Goal: Information Seeking & Learning: Learn about a topic

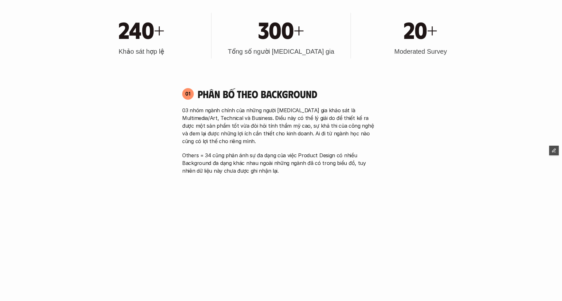
scroll to position [342, 0]
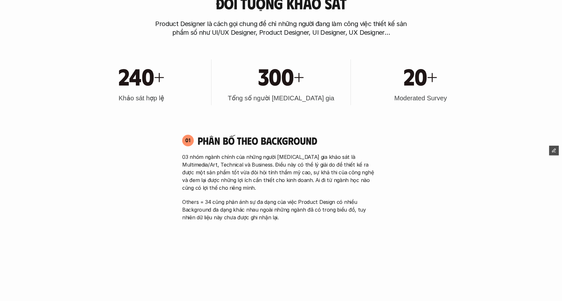
click at [477, 74] on div "20+" at bounding box center [420, 76] width 133 height 28
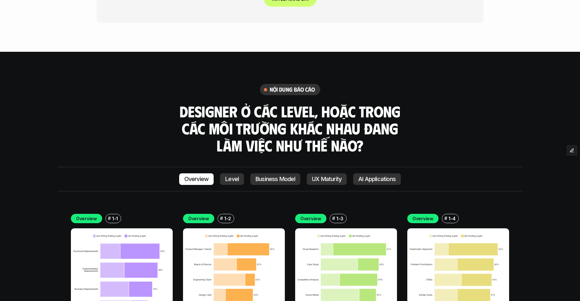
scroll to position [1813, 0]
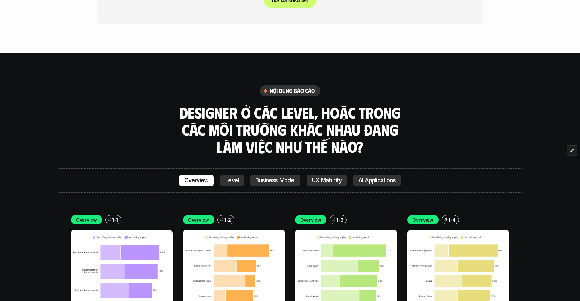
click at [232, 177] on p "Level" at bounding box center [232, 180] width 14 height 6
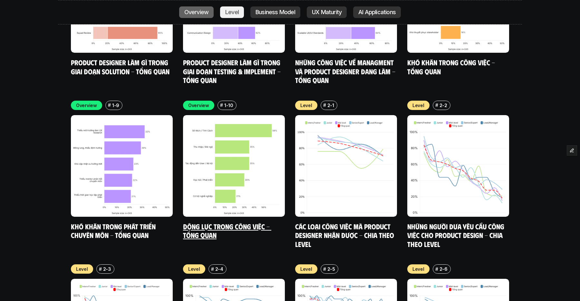
scroll to position [2258, 0]
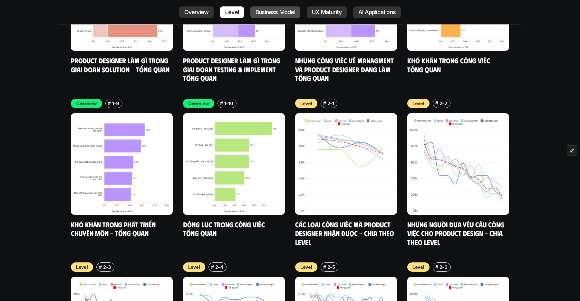
click at [268, 11] on p "Business Model" at bounding box center [275, 12] width 40 height 6
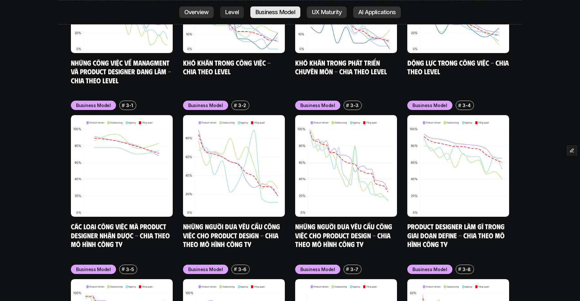
scroll to position [2750, 0]
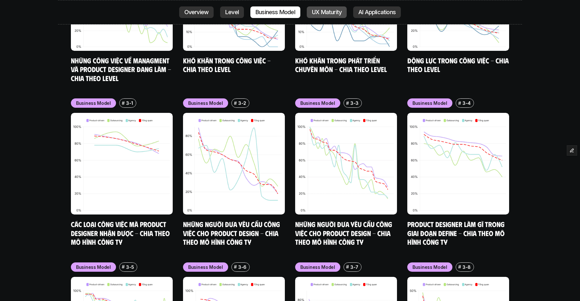
click at [323, 12] on p "UX Maturity" at bounding box center [327, 12] width 30 height 6
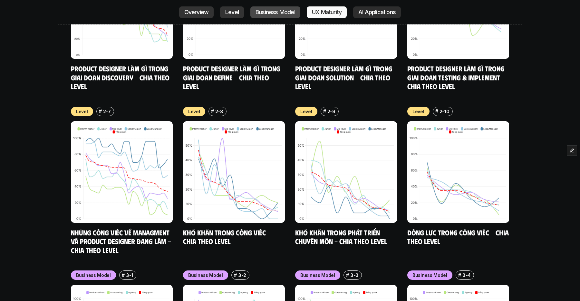
scroll to position [1860, 0]
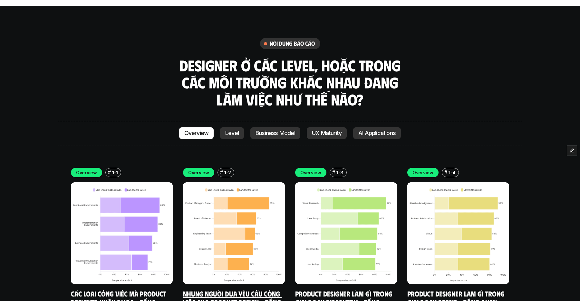
click at [132, 183] on img at bounding box center [122, 234] width 102 height 102
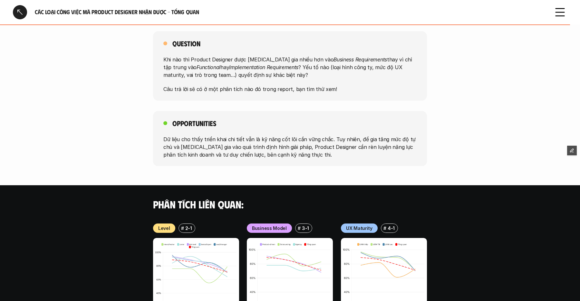
scroll to position [484, 0]
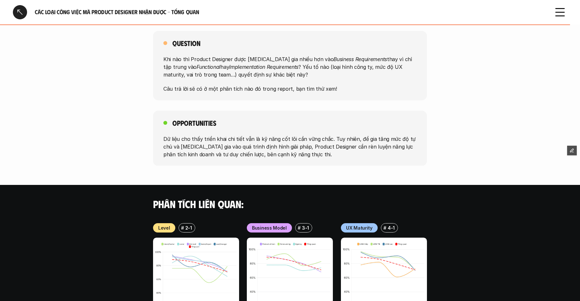
click at [197, 251] on img at bounding box center [196, 281] width 86 height 86
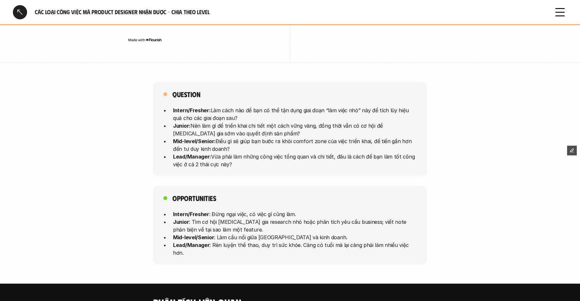
scroll to position [1758, 0]
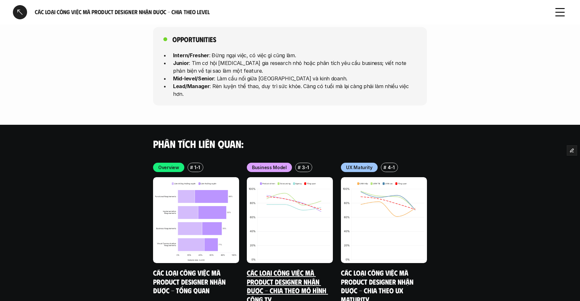
click at [281, 177] on img at bounding box center [290, 220] width 86 height 86
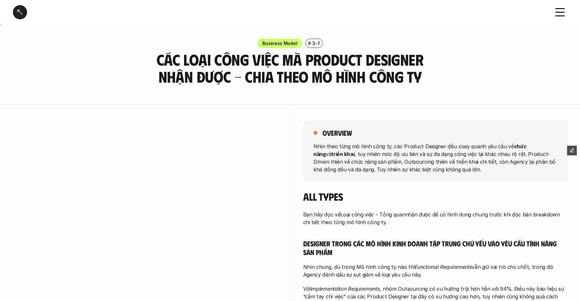
click at [19, 12] on div at bounding box center [20, 12] width 14 height 14
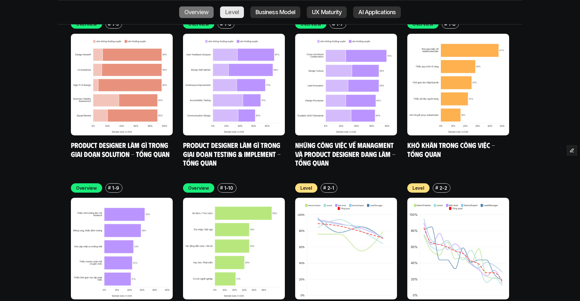
scroll to position [2391, 0]
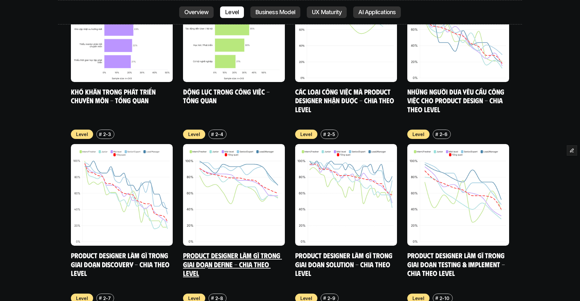
click at [224, 144] on img at bounding box center [234, 195] width 102 height 102
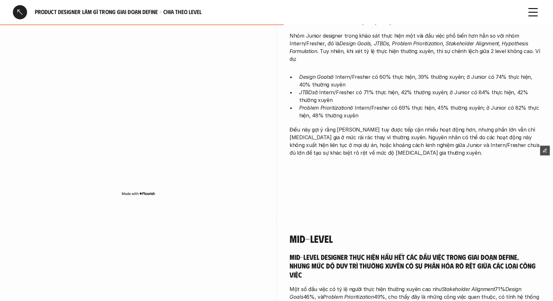
scroll to position [630, 0]
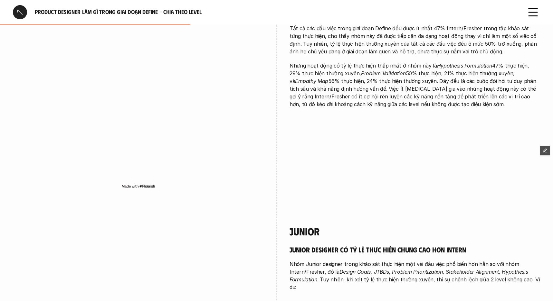
click at [18, 11] on div at bounding box center [20, 12] width 14 height 14
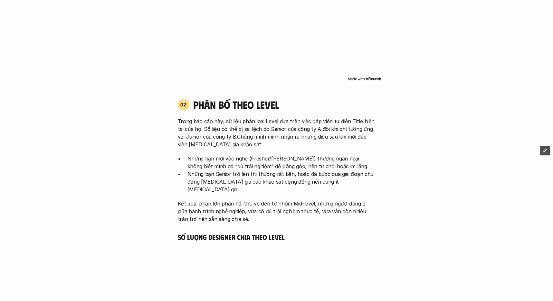
scroll to position [1923, 0]
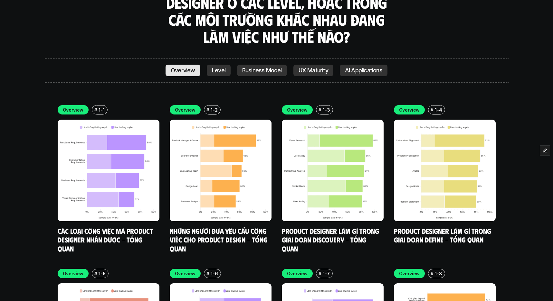
click at [190, 67] on p "Overview" at bounding box center [183, 70] width 24 height 6
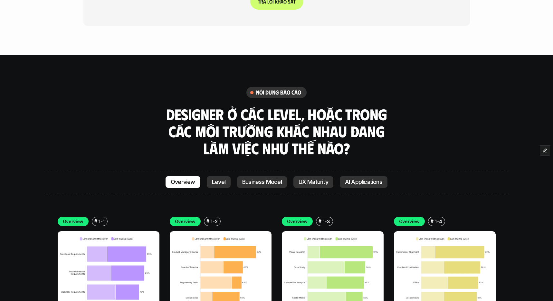
scroll to position [1811, 0]
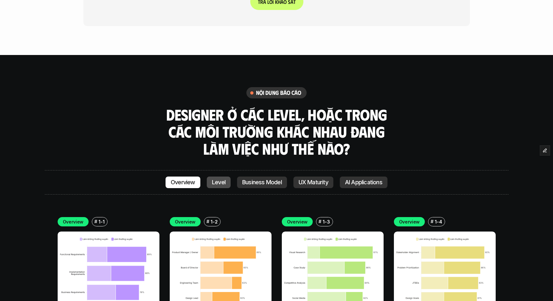
click at [220, 179] on p "Level" at bounding box center [219, 182] width 14 height 6
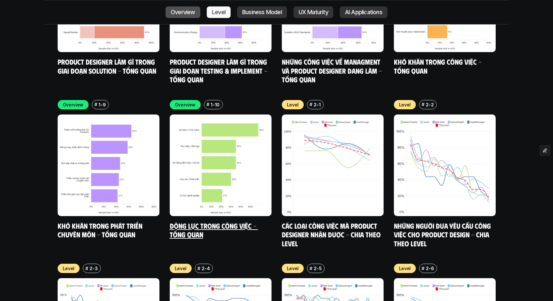
scroll to position [2258, 0]
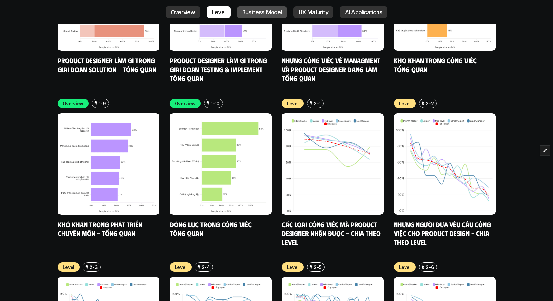
click at [259, 14] on p "Business Model" at bounding box center [262, 12] width 40 height 6
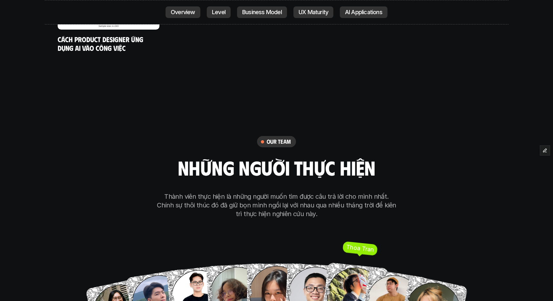
scroll to position [3760, 0]
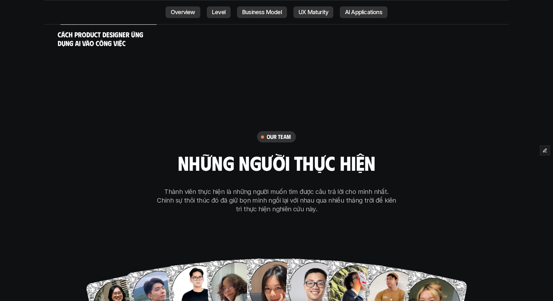
drag, startPoint x: 64, startPoint y: 131, endPoint x: 68, endPoint y: 132, distance: 3.8
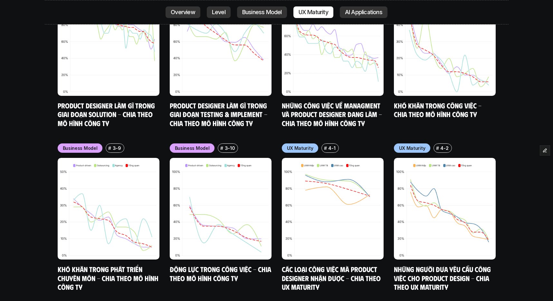
scroll to position [3016, 0]
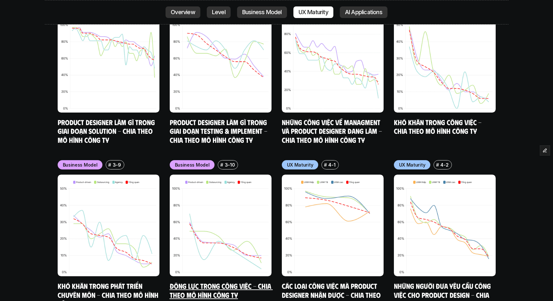
click at [217, 182] on img at bounding box center [221, 226] width 102 height 102
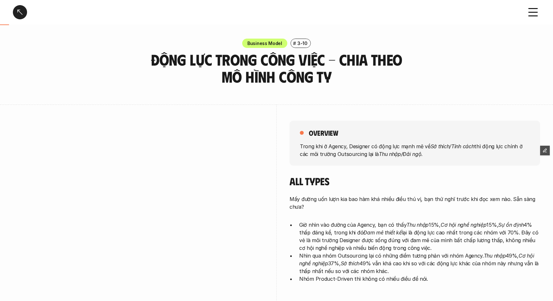
click at [24, 7] on div at bounding box center [20, 12] width 14 height 14
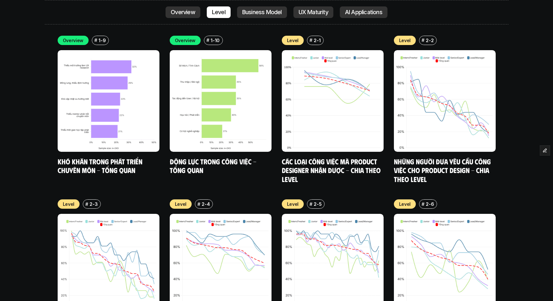
scroll to position [2322, 0]
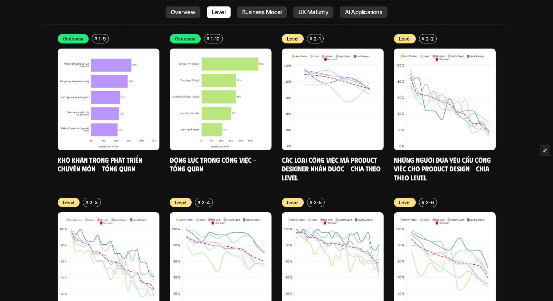
click at [311, 213] on img at bounding box center [333, 264] width 102 height 102
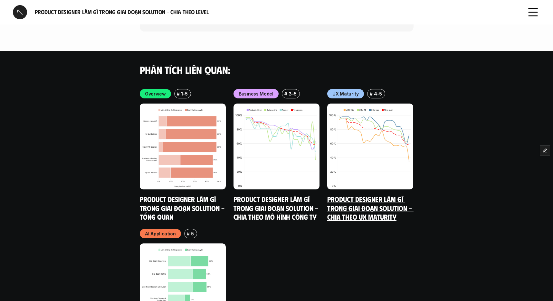
scroll to position [2091, 0]
